Goal: Task Accomplishment & Management: Manage account settings

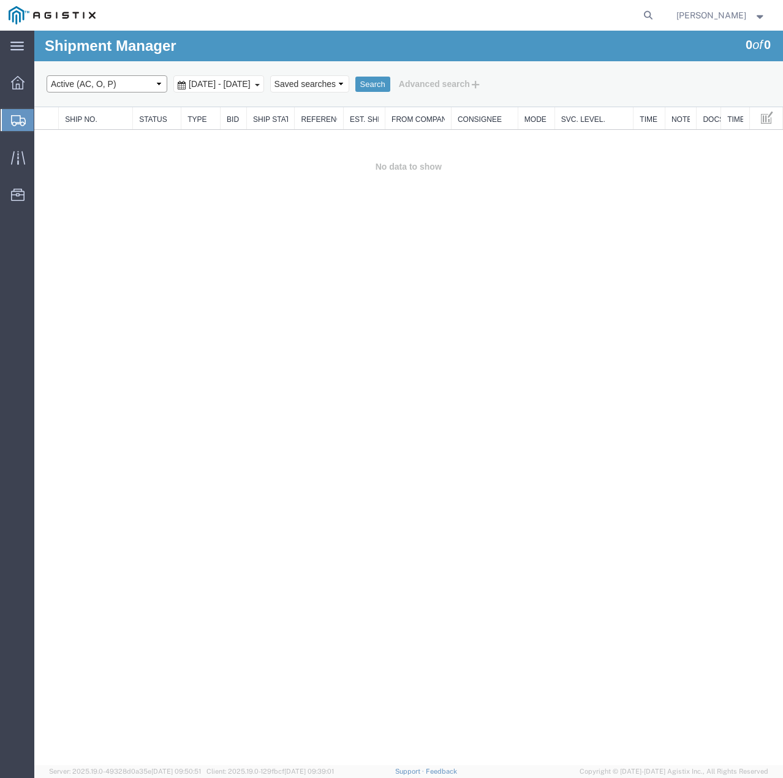
click at [151, 83] on select "Select status Active (AC, O, P) All Approved Awaiting Confirmation (AC) Booked …" at bounding box center [107, 83] width 121 height 17
select select "ALL"
click at [47, 75] on select "Select status Active (AC, O, P) All Approved Awaiting Confirmation (AC) Booked …" at bounding box center [107, 83] width 121 height 17
click at [390, 81] on button "Search" at bounding box center [372, 85] width 35 height 16
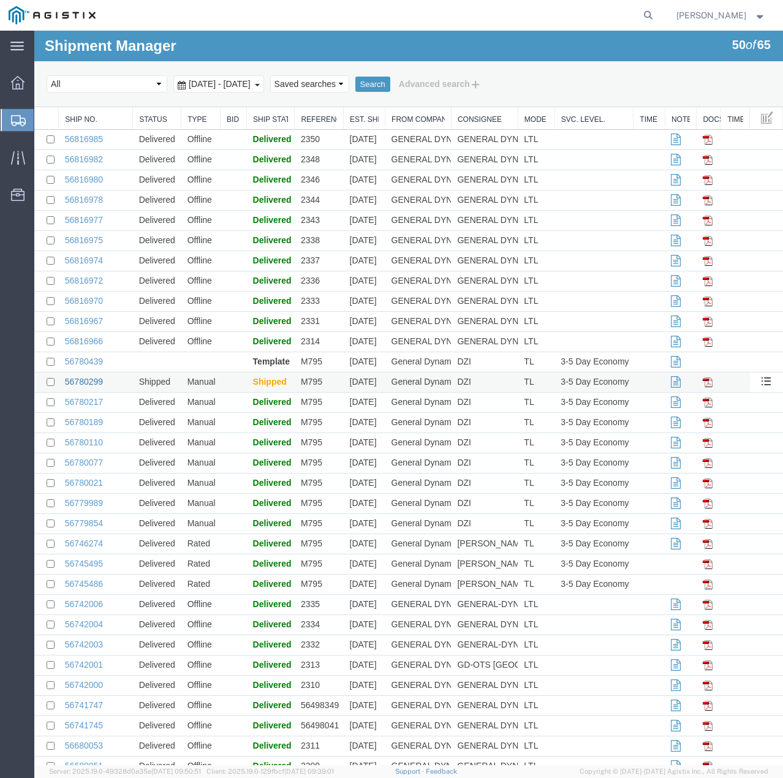
click at [70, 378] on link "56780299" at bounding box center [84, 382] width 38 height 10
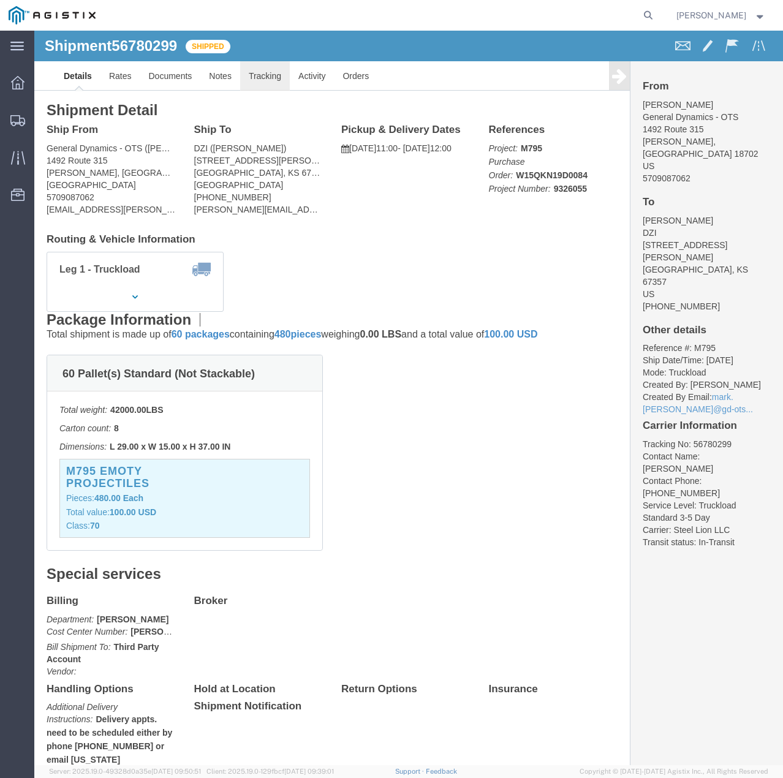
click link "Tracking"
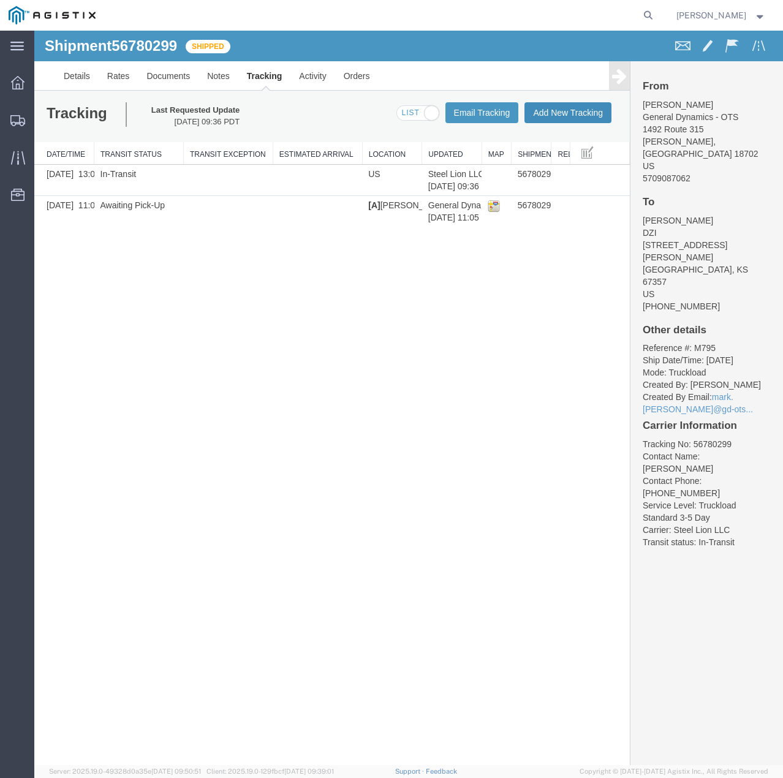
click at [570, 110] on button "Add New Tracking" at bounding box center [568, 112] width 87 height 21
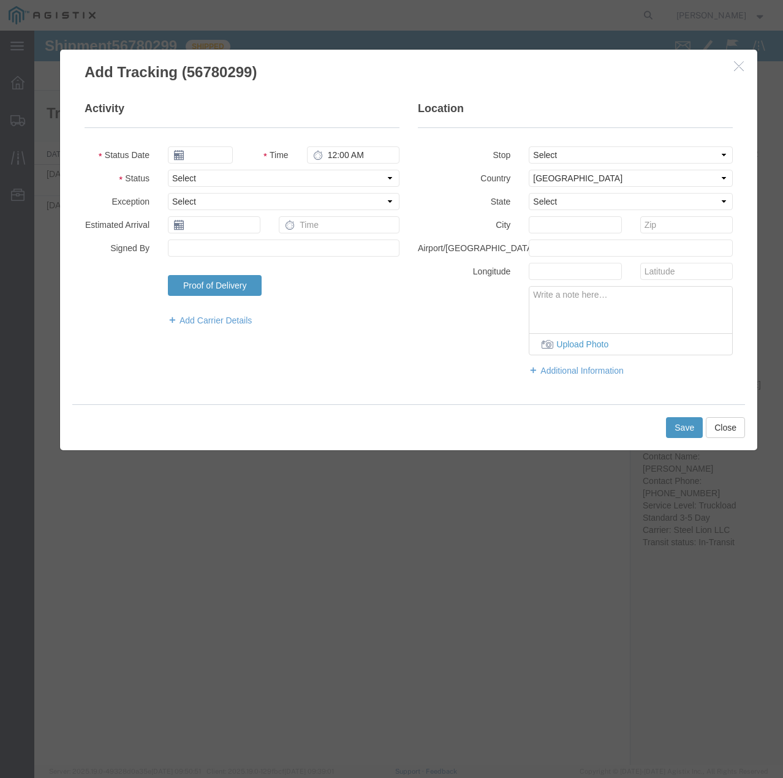
type input "[DATE]"
type input "8:00 AM"
click at [259, 174] on select "Select Arrival Notice Available Arrival Notice Imported Arrive at Delivery Loca…" at bounding box center [284, 178] width 232 height 17
select select "DELIVRED"
click at [168, 170] on select "Select Arrival Notice Available Arrival Notice Imported Arrive at Delivery Loca…" at bounding box center [284, 178] width 232 height 17
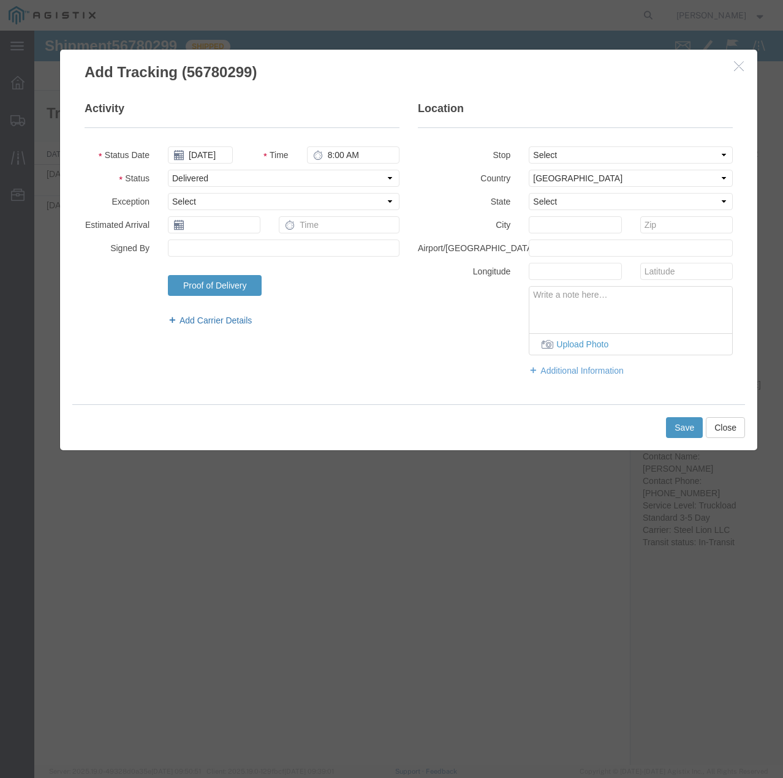
click at [203, 313] on div "Add Carrier Details" at bounding box center [284, 321] width 250 height 21
click at [207, 320] on link "Add Carrier Details" at bounding box center [284, 320] width 232 height 12
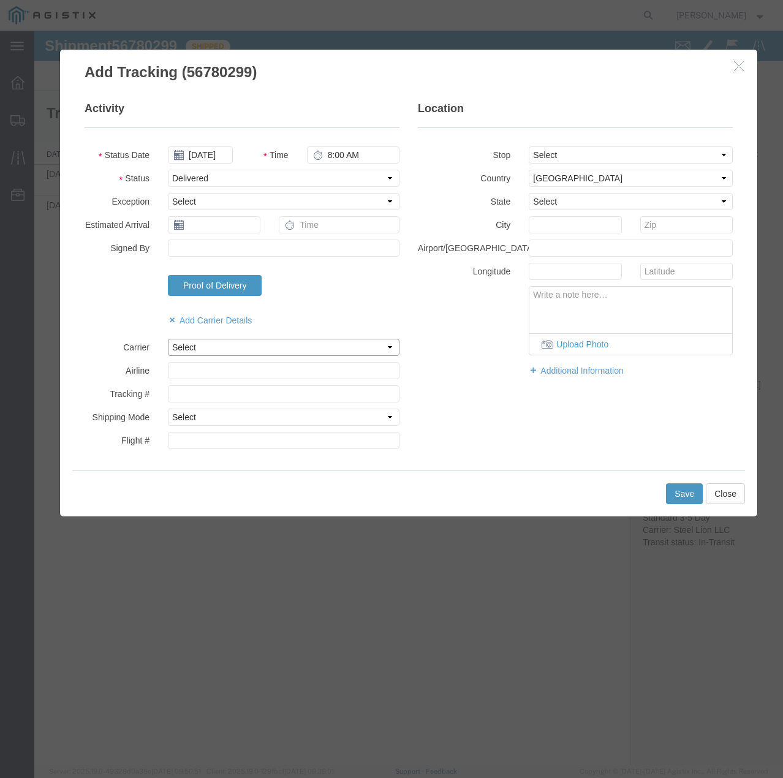
click at [208, 342] on select "Select Steel Lion LLC" at bounding box center [284, 347] width 232 height 17
select select "22873"
click at [168, 339] on select "Select Steel Lion LLC" at bounding box center [284, 347] width 232 height 17
click at [221, 417] on select "Select Air Less than Truckload Multi-Leg Ocean Freight Rail Small Parcel Truckl…" at bounding box center [284, 417] width 232 height 17
select select "TL"
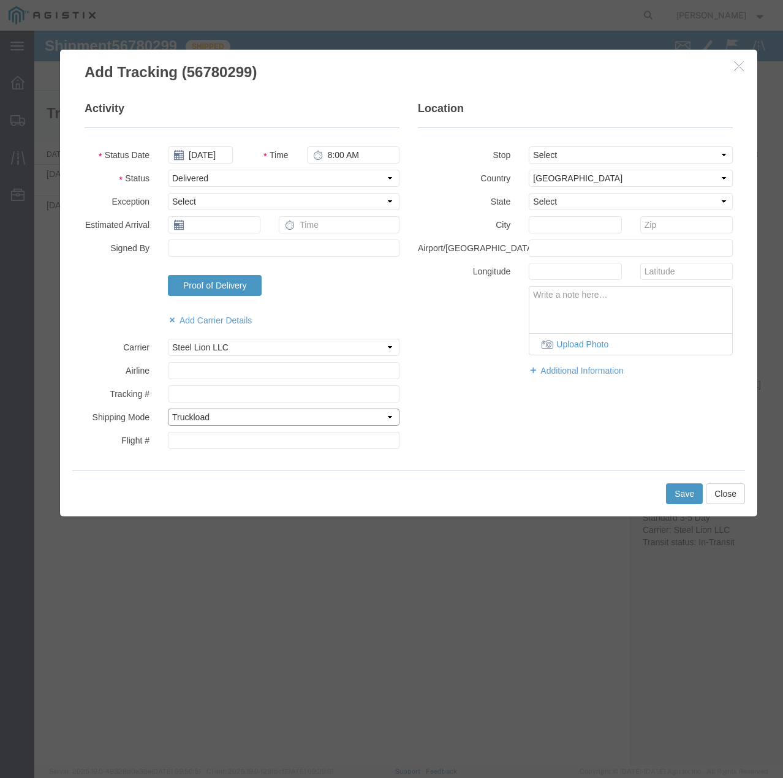
click at [168, 409] on select "Select Air Less than Truckload Multi-Leg Ocean Freight Rail Small Parcel Truckl…" at bounding box center [284, 417] width 232 height 17
click at [692, 493] on button "Save" at bounding box center [684, 493] width 37 height 21
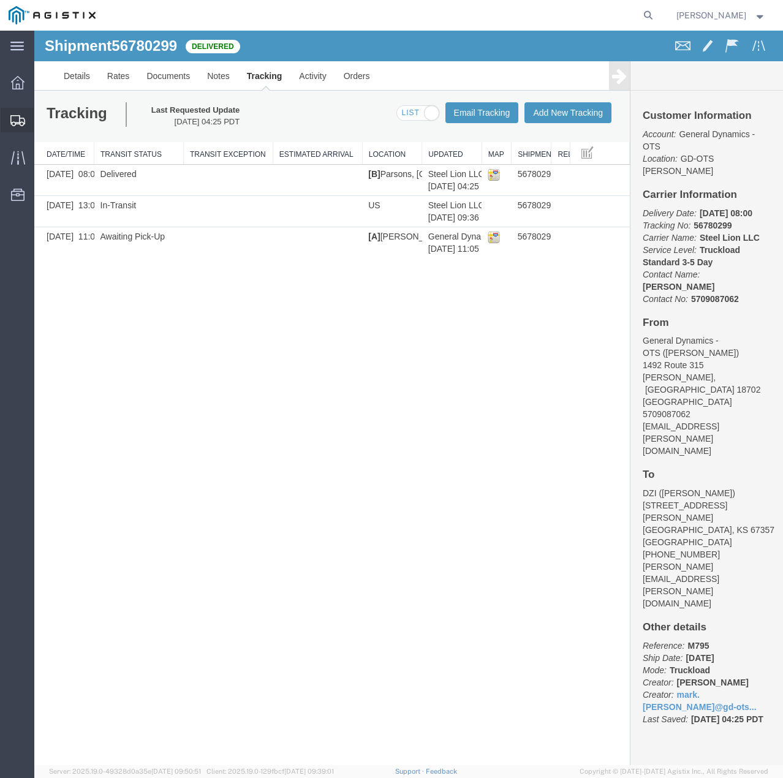
click at [17, 123] on icon at bounding box center [17, 120] width 15 height 11
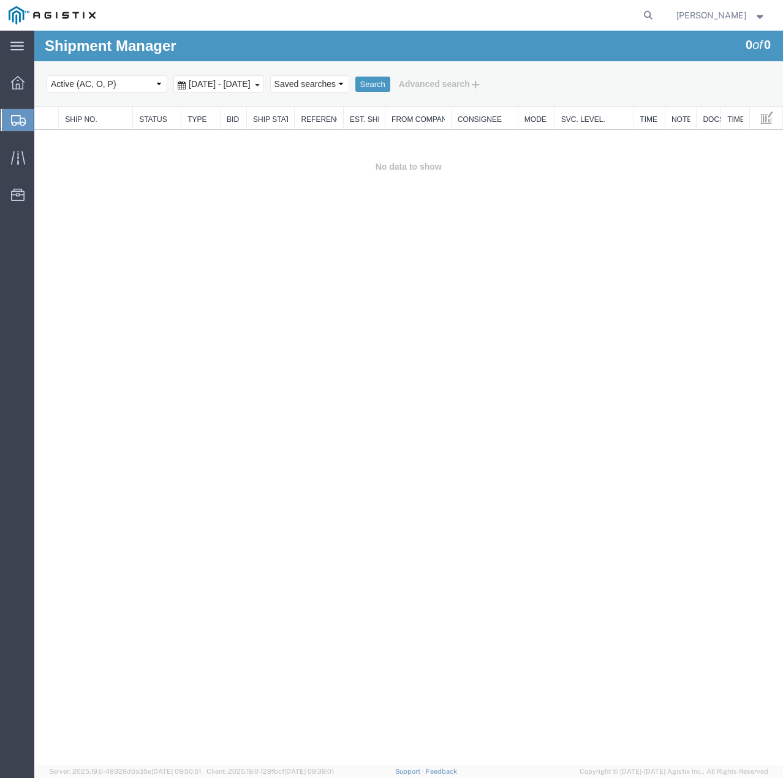
click at [137, 88] on select "Select status Active (AC, O, P) All Approved Awaiting Confirmation (AC) Booked …" at bounding box center [107, 83] width 121 height 17
select select "ALL"
click at [47, 75] on select "Select status Active (AC, O, P) All Approved Awaiting Confirmation (AC) Booked …" at bounding box center [107, 83] width 121 height 17
click at [390, 78] on button "Search" at bounding box center [372, 85] width 35 height 16
